Goal: Information Seeking & Learning: Learn about a topic

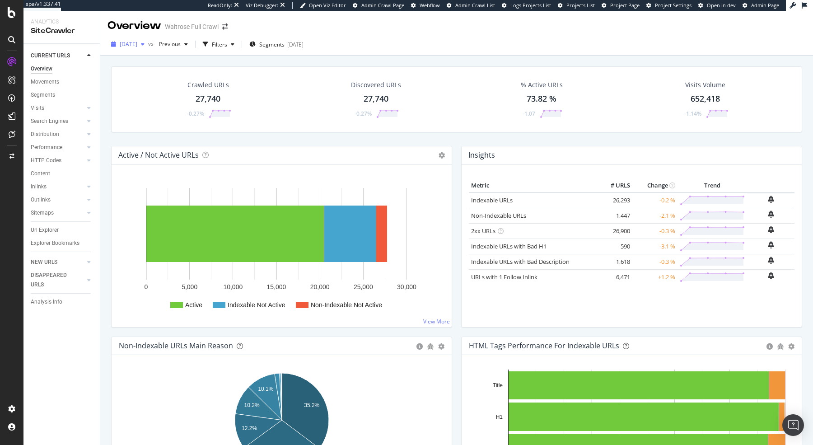
click at [137, 47] on span "2025 Sep. 20th" at bounding box center [129, 44] width 18 height 8
click at [49, 361] on div "Settings" at bounding box center [47, 360] width 38 height 7
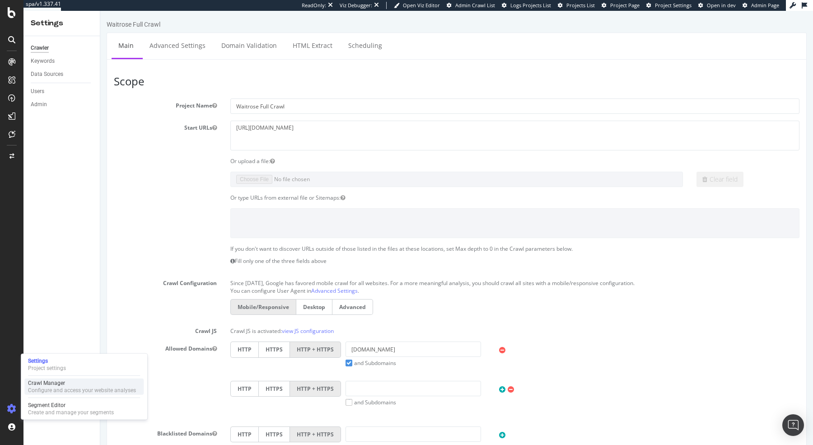
click at [56, 385] on div "Crawl Manager" at bounding box center [82, 383] width 108 height 7
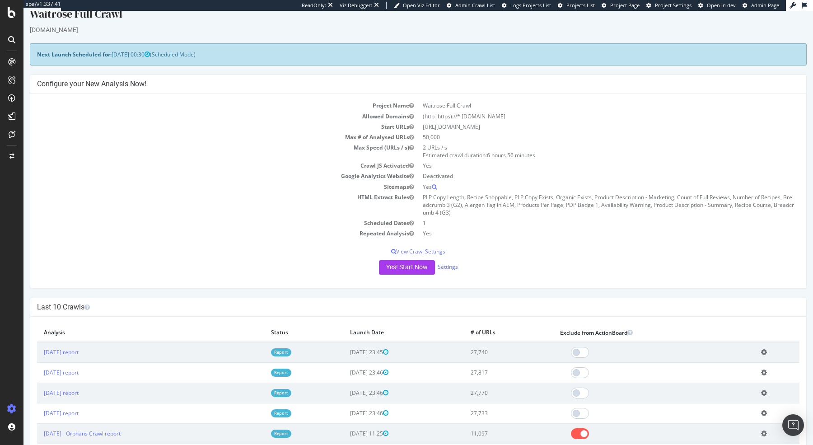
scroll to position [5, 0]
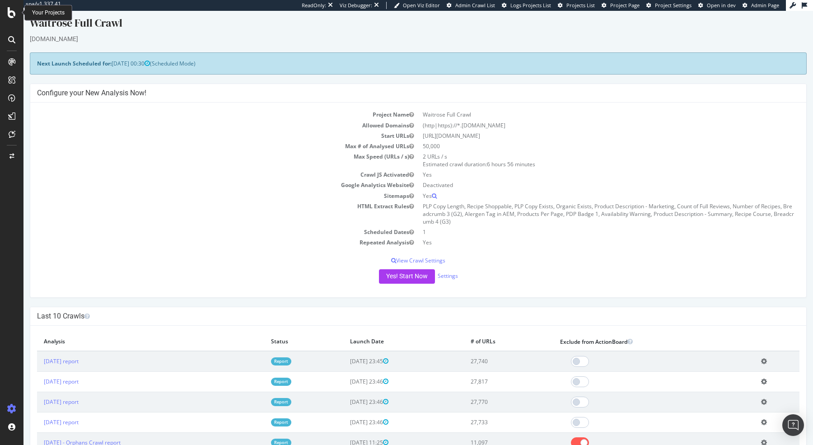
click at [9, 15] on icon at bounding box center [12, 12] width 8 height 11
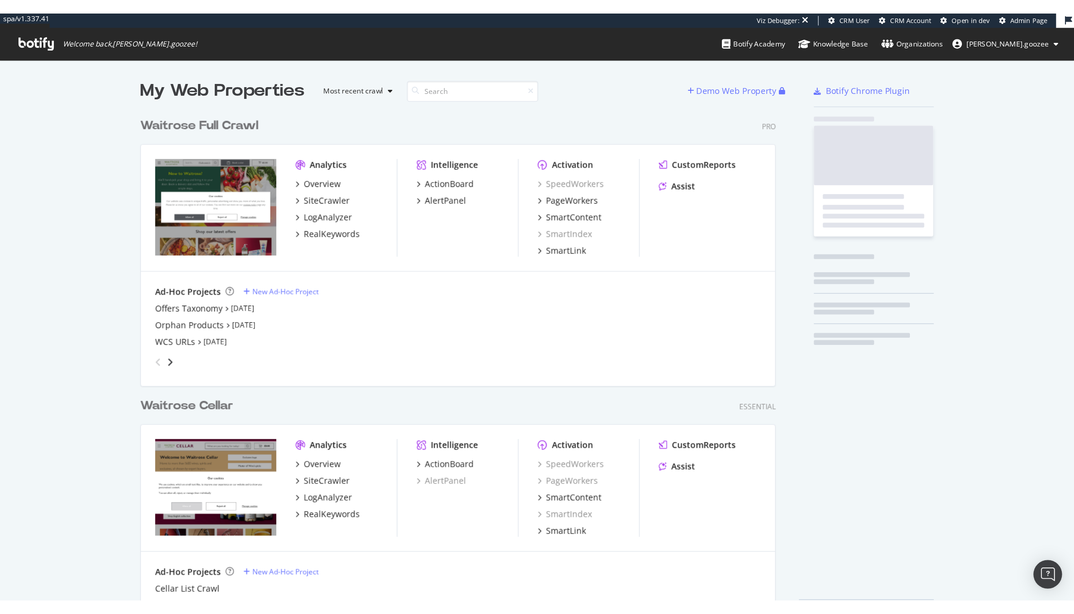
scroll to position [395, 488]
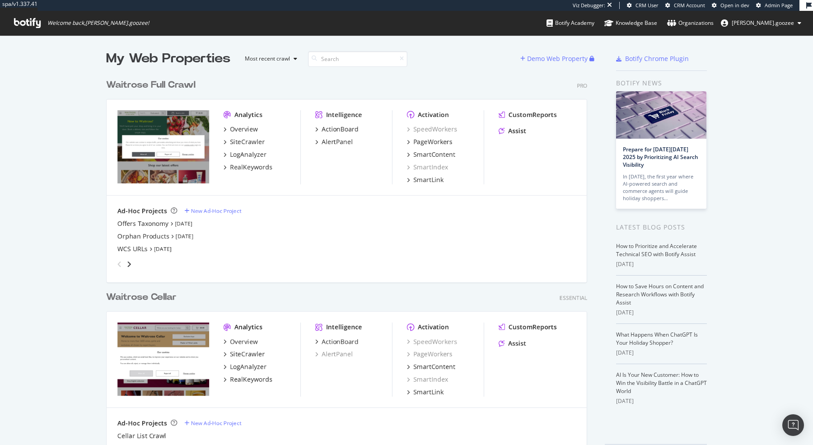
click at [131, 261] on div "angle-right" at bounding box center [129, 264] width 6 height 9
click at [130, 265] on icon "angle-right" at bounding box center [129, 264] width 5 height 7
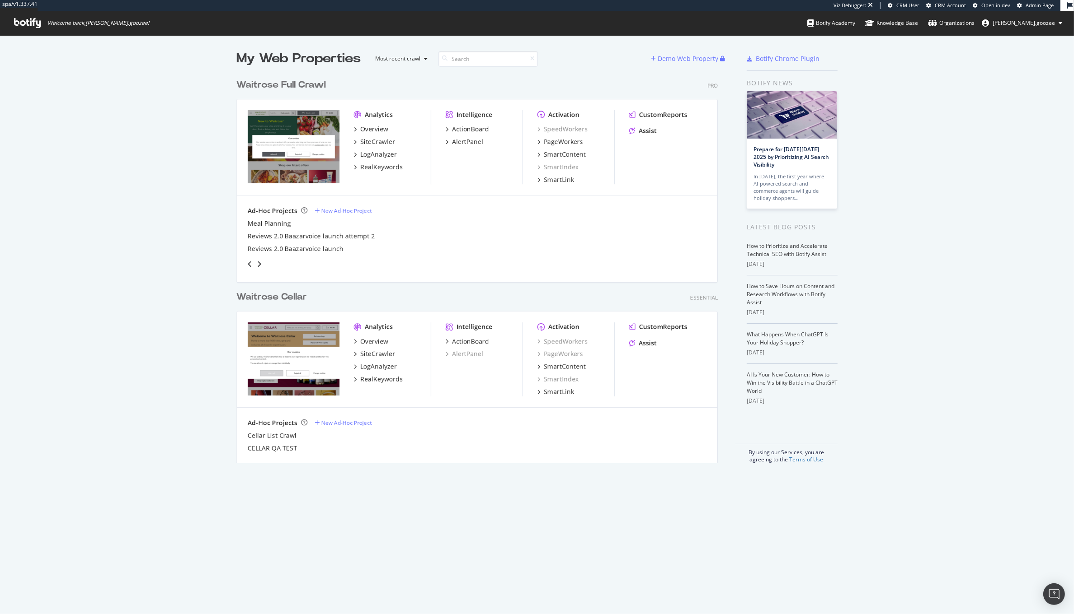
scroll to position [9, 9]
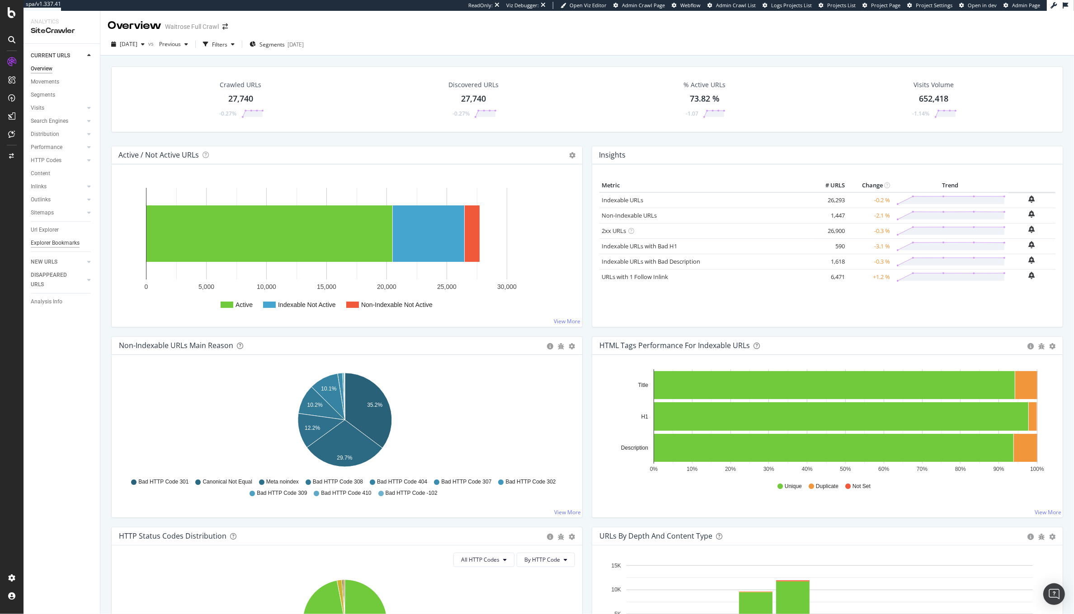
click at [34, 239] on div "Explorer Bookmarks" at bounding box center [55, 243] width 49 height 9
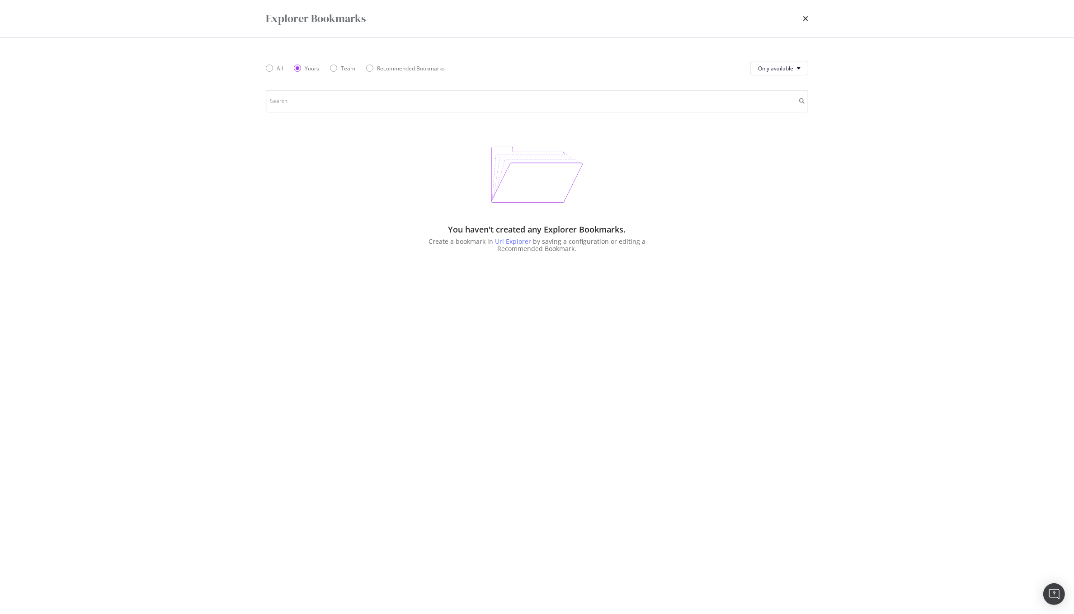
click at [39, 230] on div "Explorer Bookmarks All Yours Team Recommended Bookmarks Only available You have…" at bounding box center [537, 307] width 1074 height 614
click at [807, 18] on icon "times" at bounding box center [804, 18] width 5 height 7
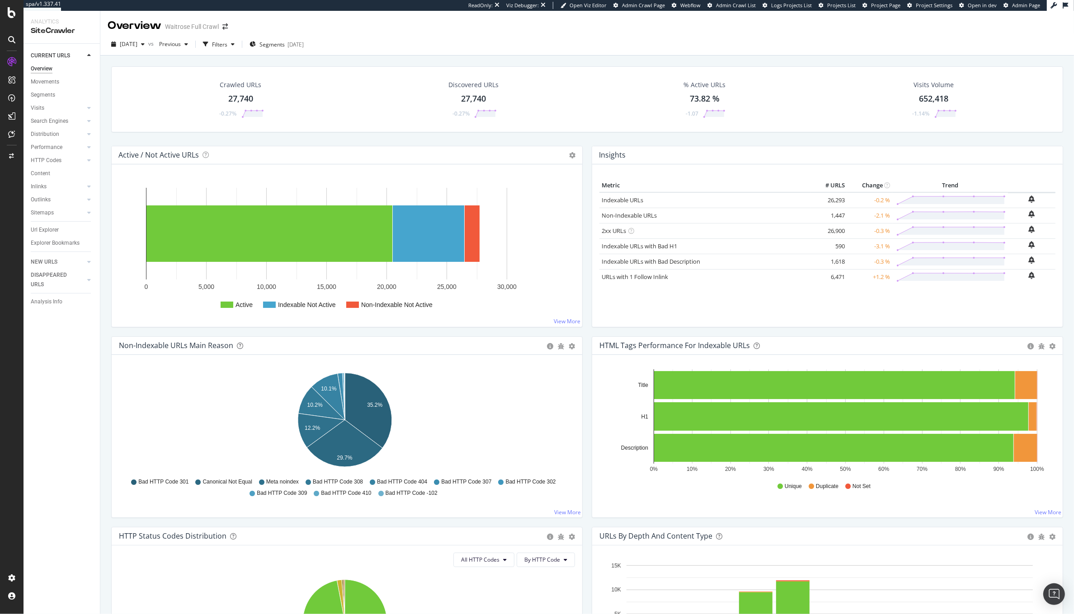
click at [39, 235] on div "Url Explorer" at bounding box center [65, 230] width 69 height 13
click at [39, 233] on div "Url Explorer" at bounding box center [45, 229] width 28 height 9
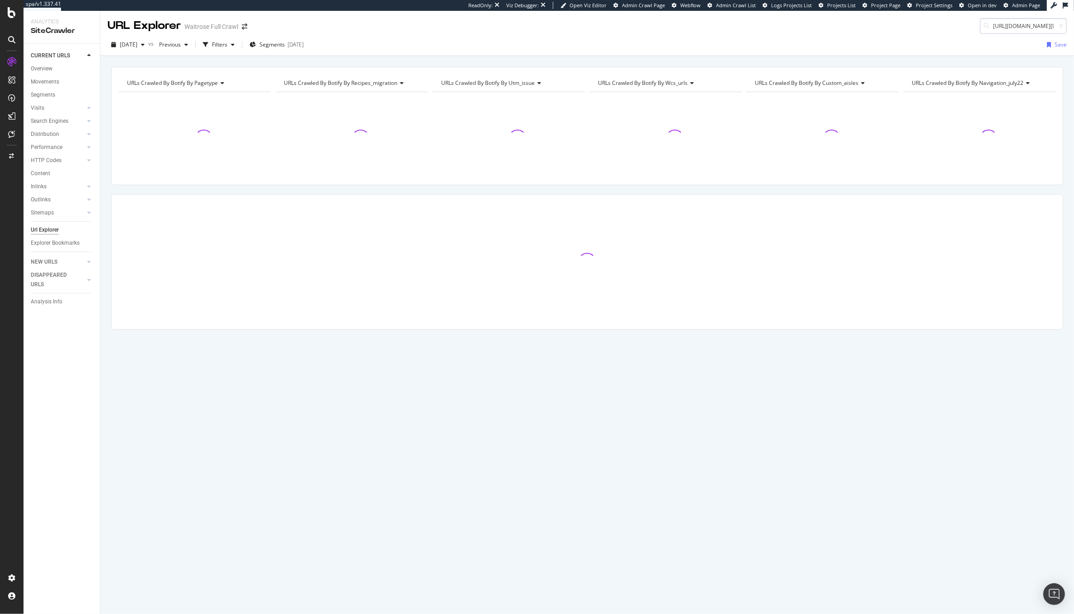
scroll to position [0, 132]
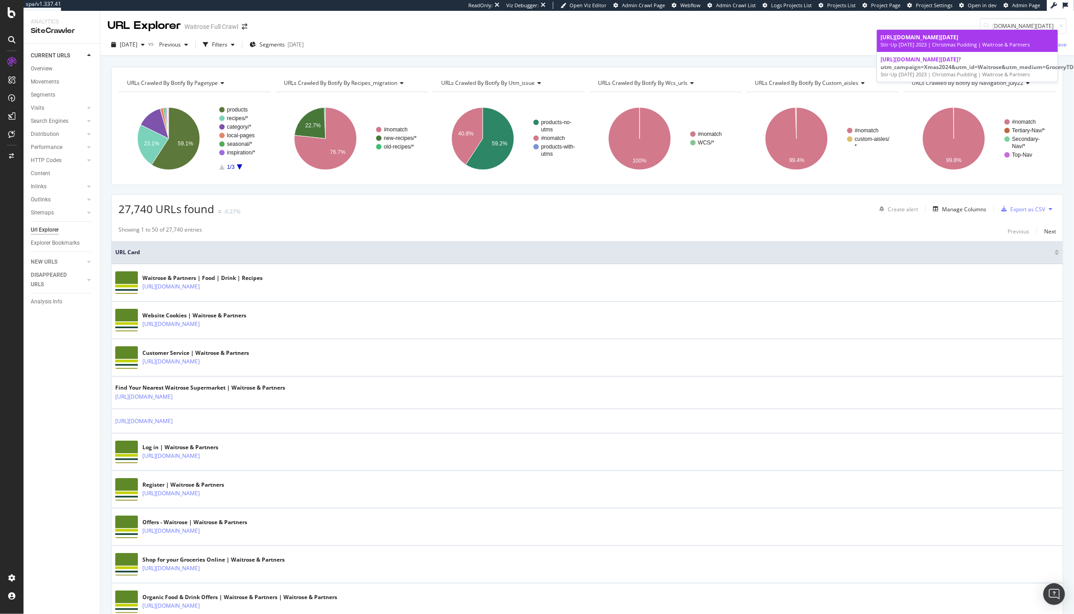
type input "https://www.waitrose.com/ecom/content/seasonal/christmas/stir-up-sunday"
click at [953, 41] on div "https://www.waitrose.com/ecom/content/seasonal/christmas/stir-up-sunday" at bounding box center [967, 37] width 174 height 8
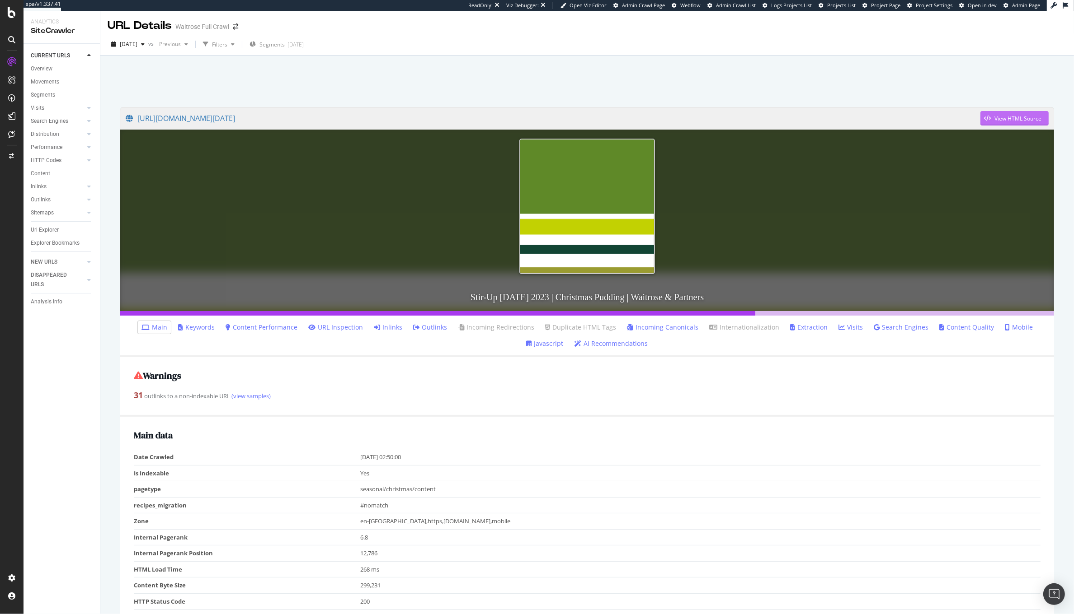
click at [1001, 121] on div "View HTML Source" at bounding box center [1017, 119] width 47 height 8
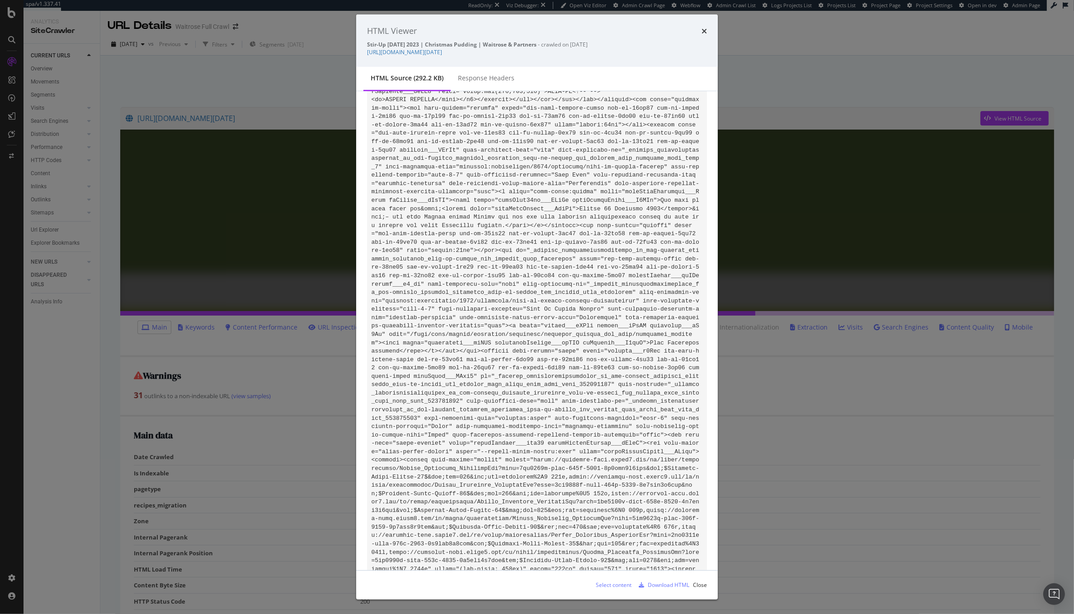
scroll to position [8474, 0]
click at [705, 28] on icon "times" at bounding box center [703, 31] width 5 height 7
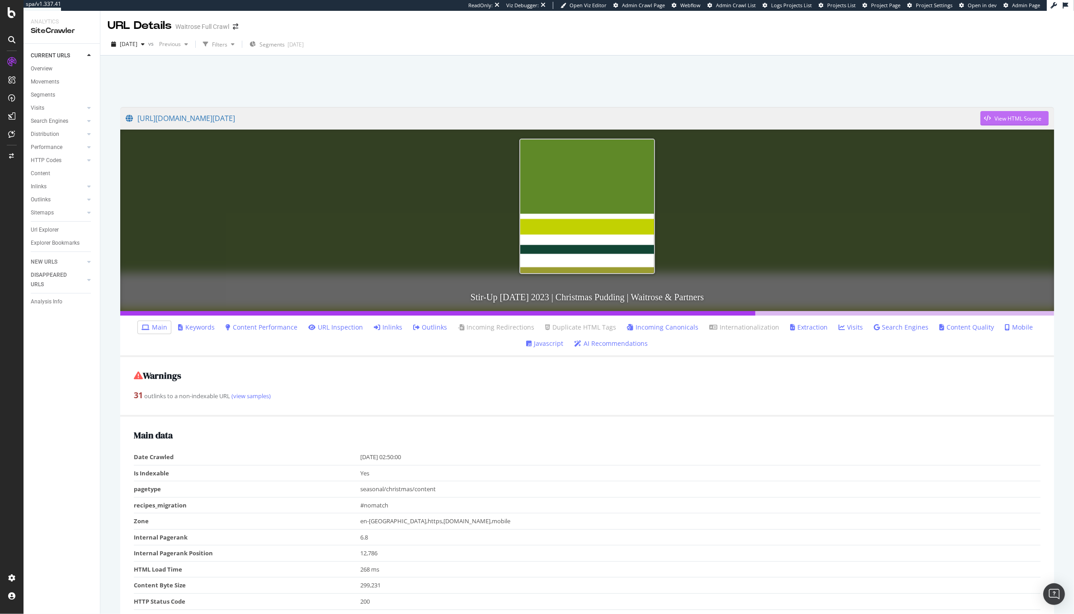
click at [999, 125] on div "View HTML Source" at bounding box center [1010, 119] width 61 height 14
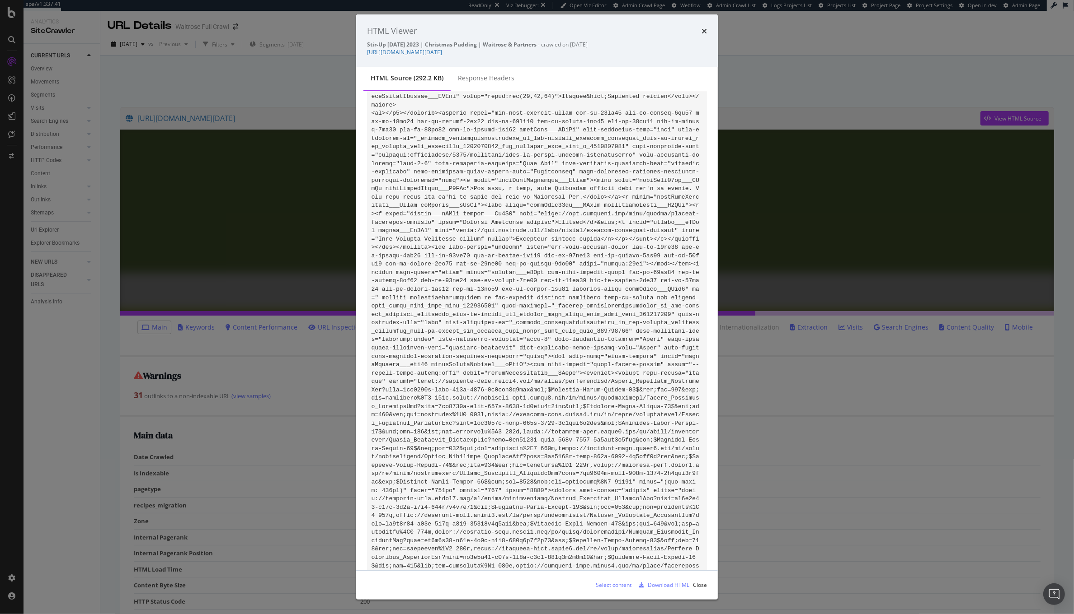
scroll to position [10298, 0]
drag, startPoint x: 446, startPoint y: 379, endPoint x: 533, endPoint y: 379, distance: 86.8
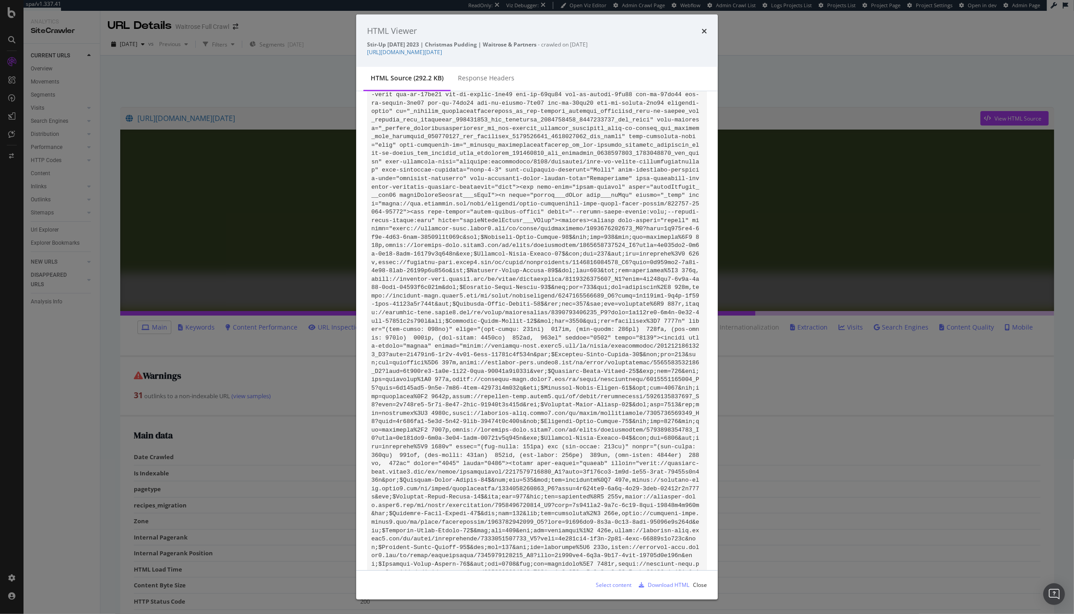
drag, startPoint x: 446, startPoint y: 300, endPoint x: 681, endPoint y: 303, distance: 235.0
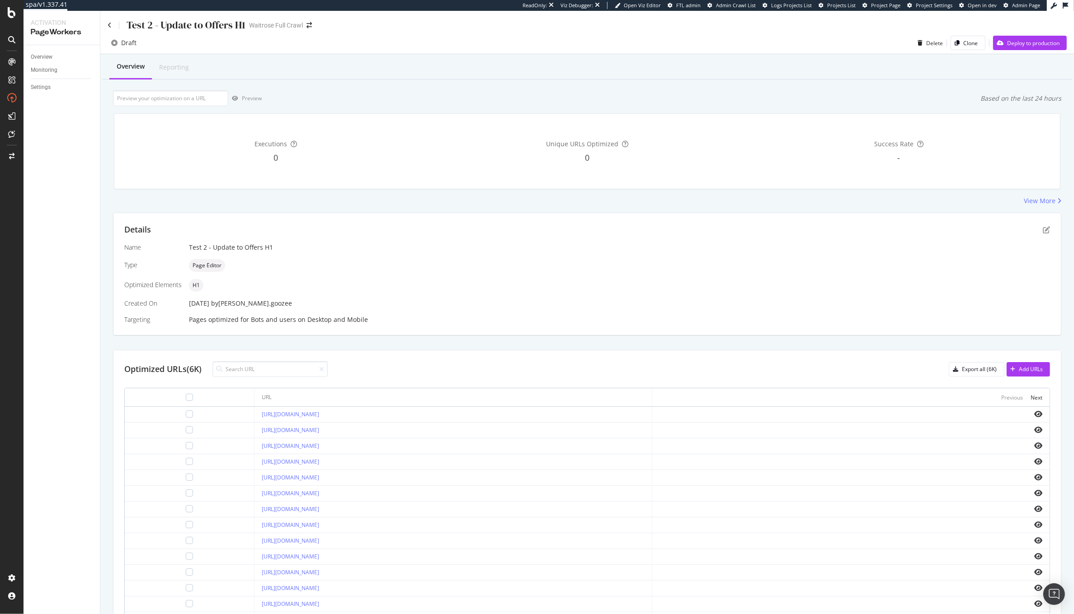
scroll to position [0, 0]
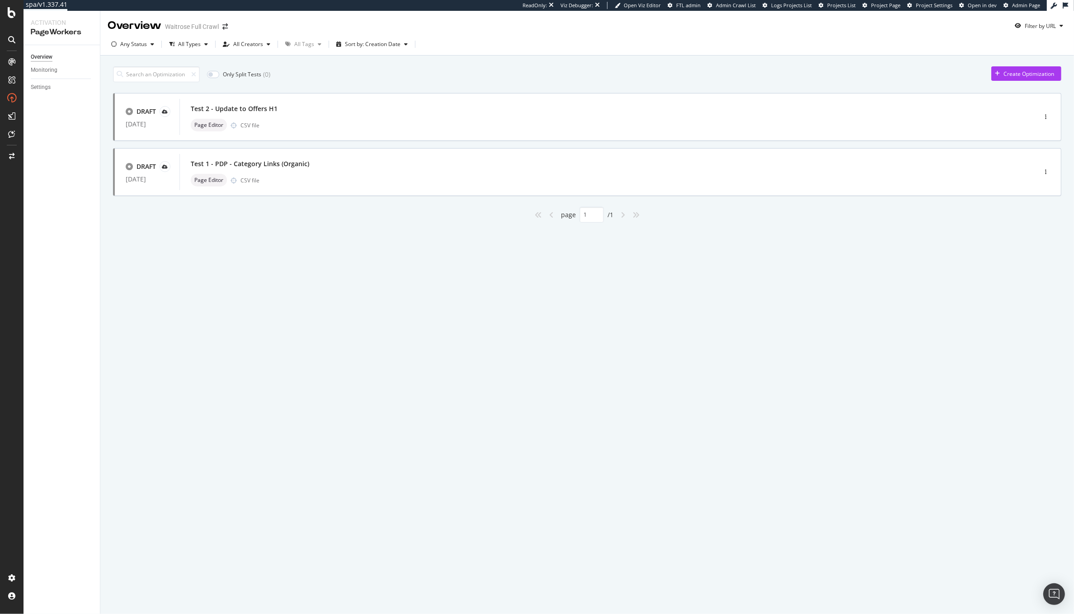
click at [271, 295] on div "Overview Waitrose Full Crawl Filter by URL Any Status All Types All Creators Al…" at bounding box center [586, 313] width 973 height 604
drag, startPoint x: 322, startPoint y: 169, endPoint x: 189, endPoint y: 165, distance: 132.5
click at [189, 165] on div "Test 1 - PDP - Category Links (Organic) Page Editor CSV file" at bounding box center [593, 172] width 829 height 36
